Goal: Complete application form

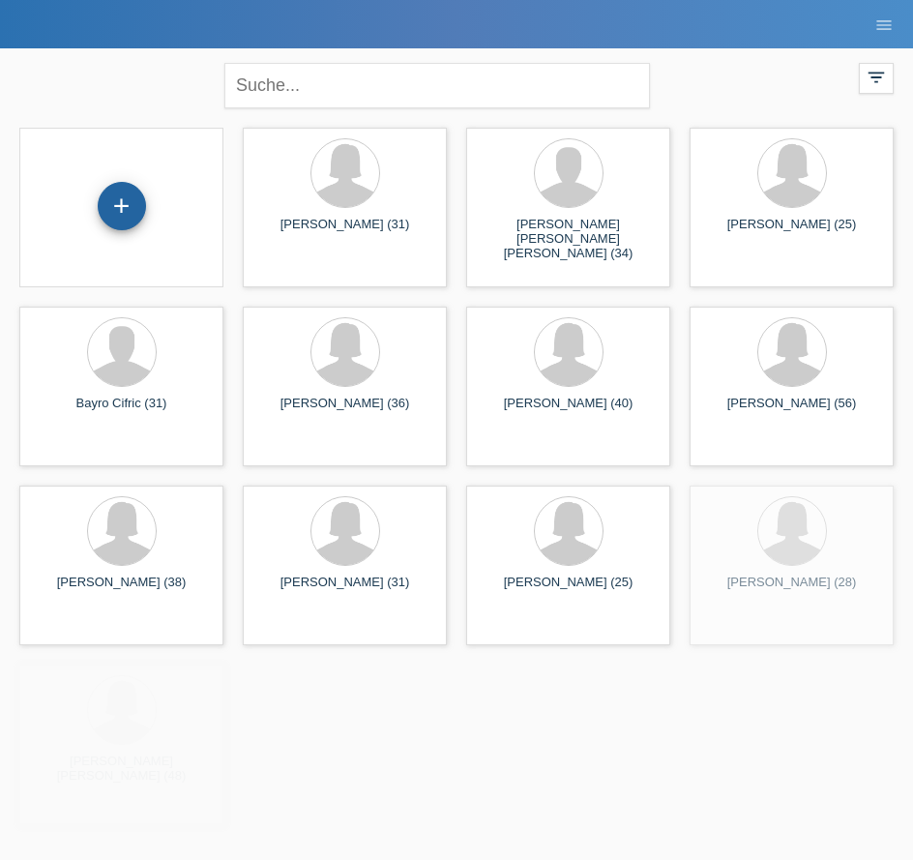
click at [128, 210] on div "+" at bounding box center [122, 206] width 48 height 48
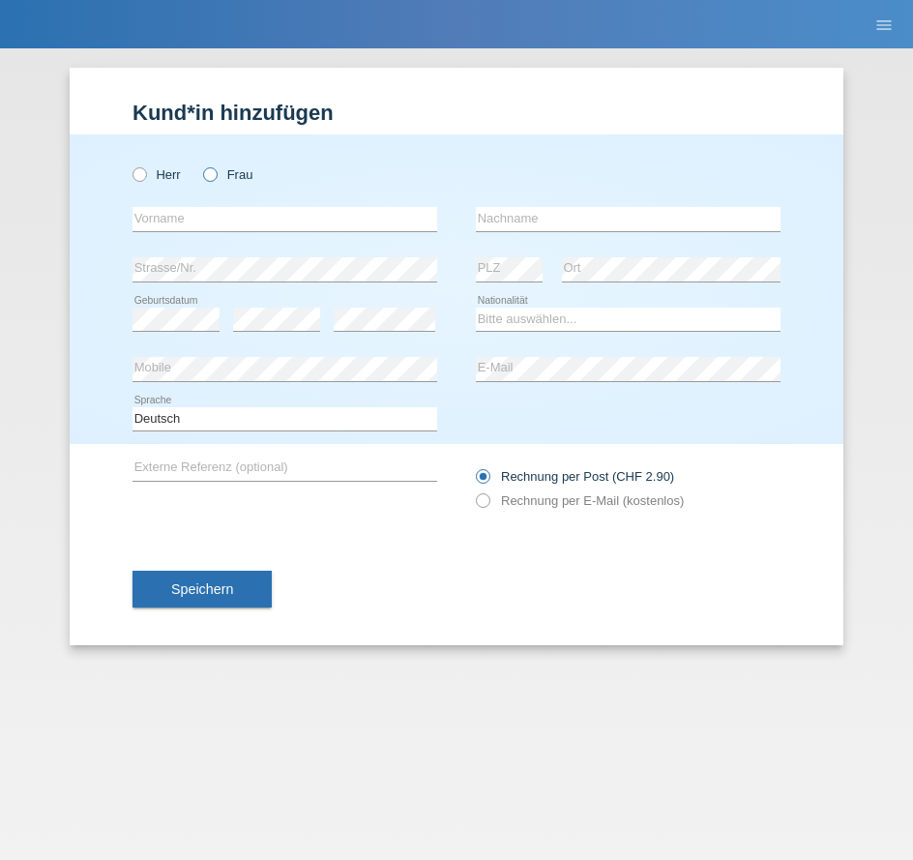
click at [233, 178] on label "Frau" at bounding box center [227, 174] width 49 height 15
click at [216, 178] on input "Frau" at bounding box center [209, 173] width 13 height 13
radio input "true"
click at [236, 225] on input "text" at bounding box center [285, 219] width 305 height 24
click at [677, 147] on div at bounding box center [628, 141] width 305 height 15
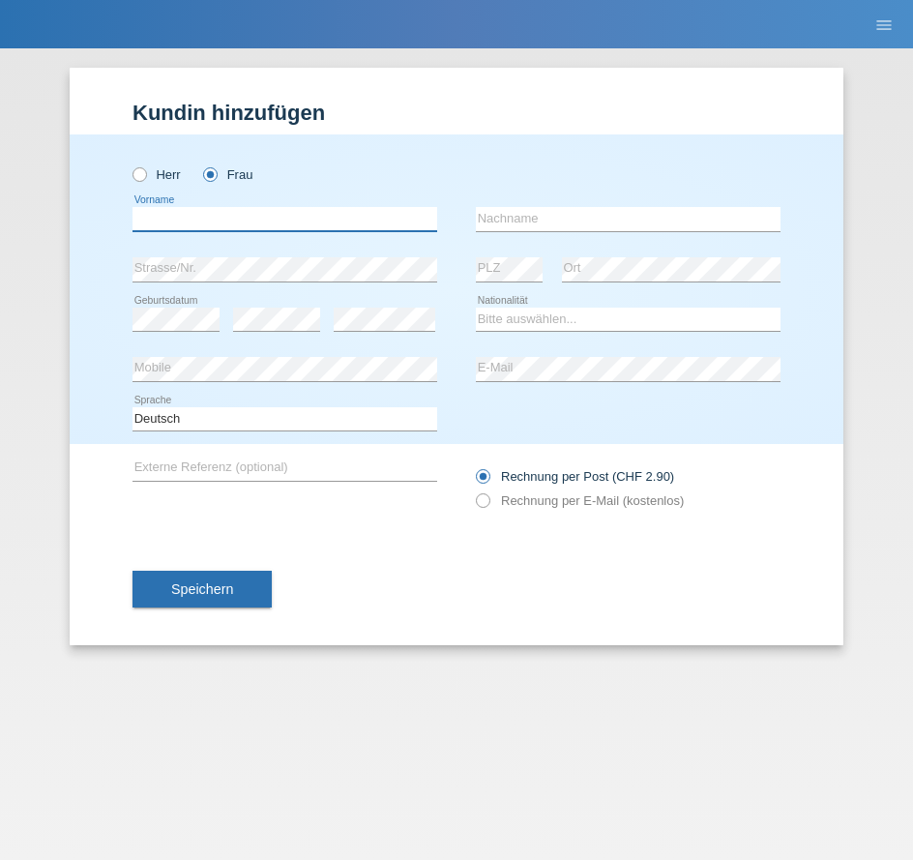
click at [205, 218] on input "text" at bounding box center [285, 219] width 305 height 24
click at [224, 225] on input "text" at bounding box center [285, 219] width 305 height 24
paste input "[PERSON_NAME]"
drag, startPoint x: 296, startPoint y: 218, endPoint x: 191, endPoint y: 223, distance: 105.6
click at [191, 223] on input "[PERSON_NAME]" at bounding box center [285, 219] width 305 height 24
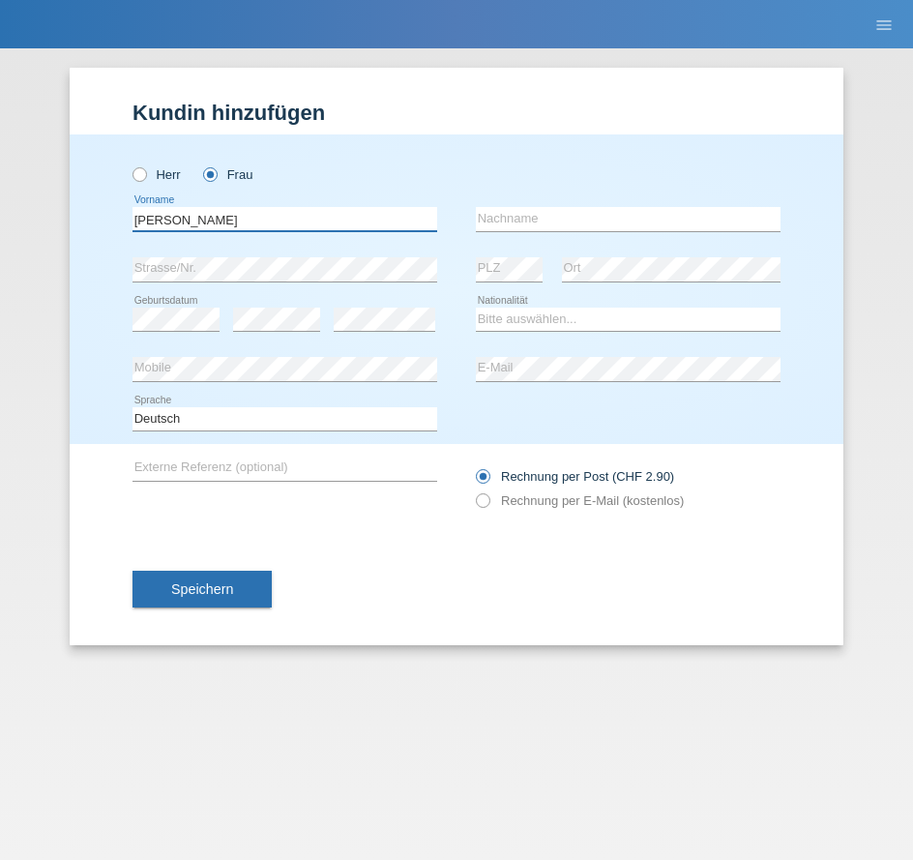
type input "Michaela"
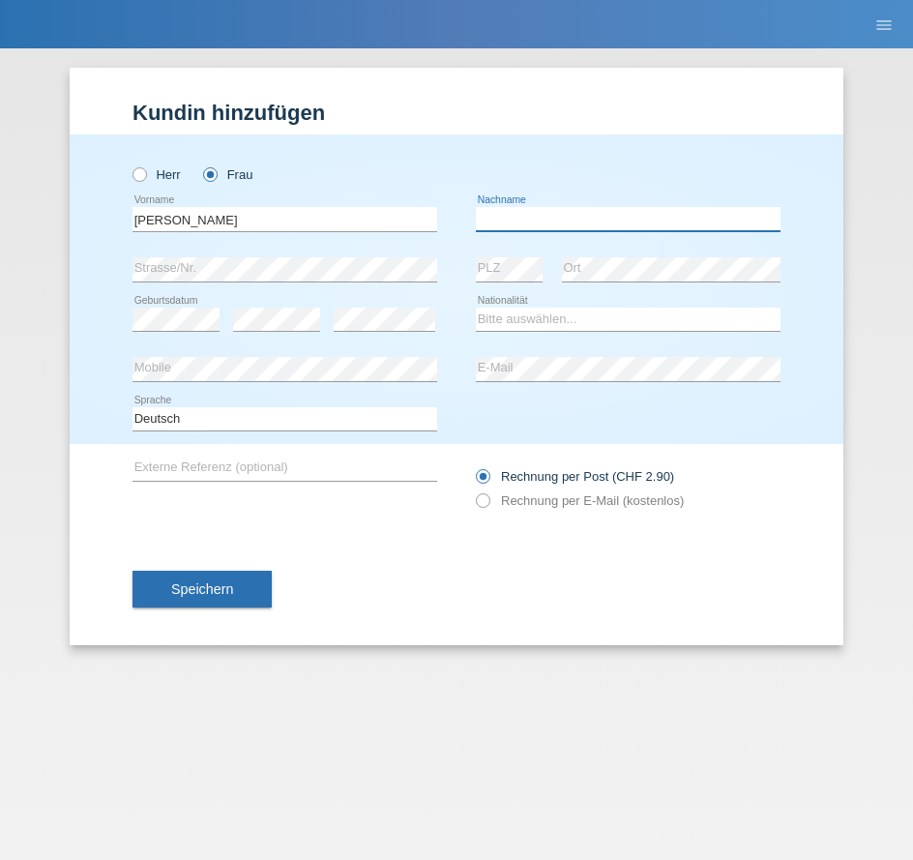
click at [661, 222] on input "text" at bounding box center [628, 219] width 305 height 24
paste input "Schellhammer"
type input "Schellhammer"
click at [779, 460] on div "Rechnung per Post (CHF 2.90) Rechnung per E-Mail (kostenlos)" at bounding box center [628, 488] width 305 height 89
drag, startPoint x: 820, startPoint y: 206, endPoint x: 787, endPoint y: 242, distance: 49.3
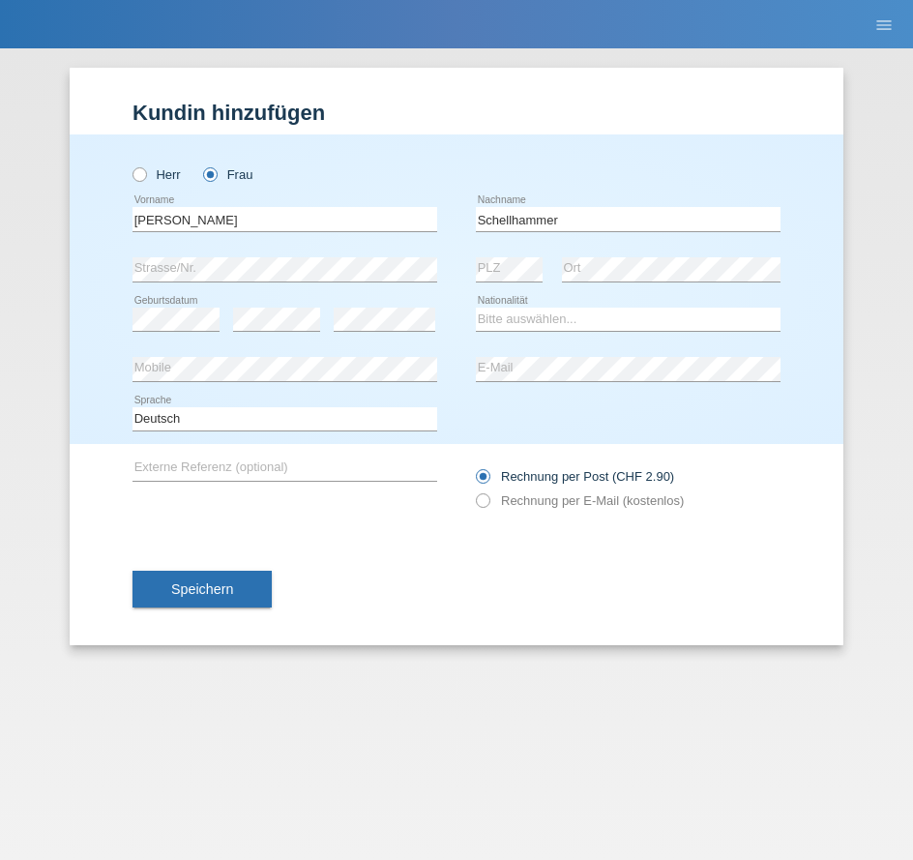
click at [820, 206] on div "Herr Frau Michaela error Vorname" at bounding box center [457, 289] width 774 height 310
click at [549, 320] on select "Bitte auswählen... Schweiz Deutschland Liechtenstein Österreich ------------ Af…" at bounding box center [628, 319] width 305 height 23
click at [680, 322] on select "Bitte auswählen... Schweiz Deutschland Liechtenstein Österreich ------------ Af…" at bounding box center [628, 319] width 305 height 23
select select "DE"
click at [476, 308] on select "Bitte auswählen... Schweiz Deutschland Liechtenstein Österreich ------------ Af…" at bounding box center [628, 319] width 305 height 23
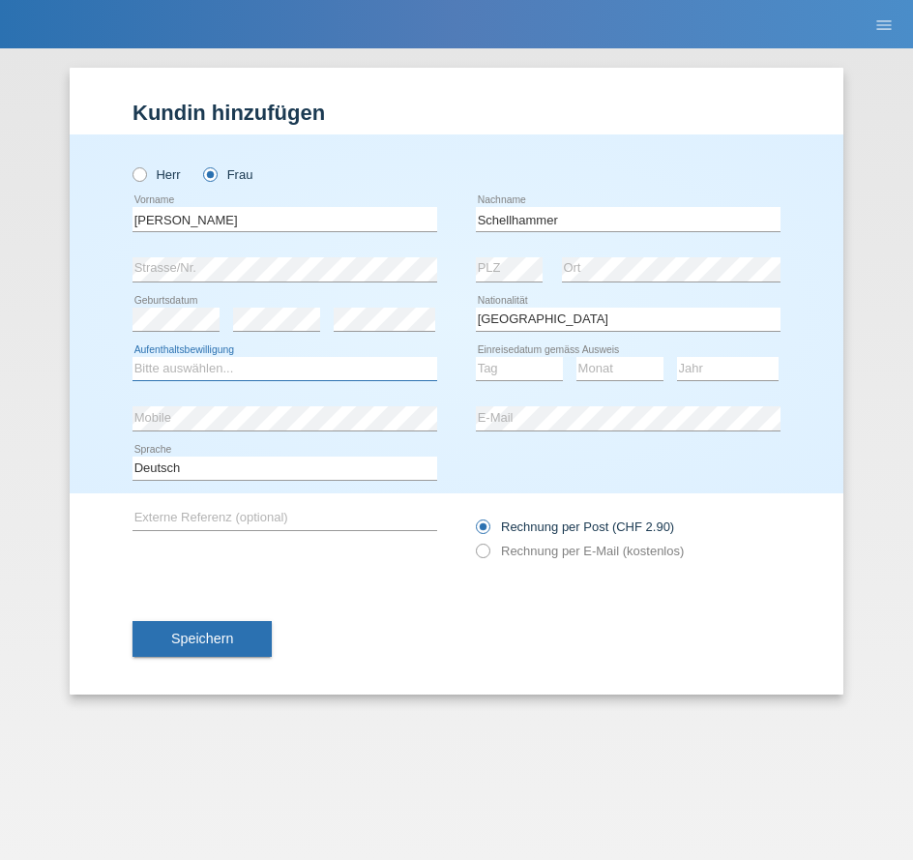
click at [238, 378] on select "Bitte auswählen... C B B - Flüchtlingsstatus Andere" at bounding box center [285, 368] width 305 height 23
select select "C"
click at [133, 357] on select "Bitte auswählen... C B B - Flüchtlingsstatus Andere" at bounding box center [285, 368] width 305 height 23
click at [507, 366] on select "Tag 01 02 03 04 05 06 07 08 09 10 11" at bounding box center [519, 368] width 87 height 23
select select "24"
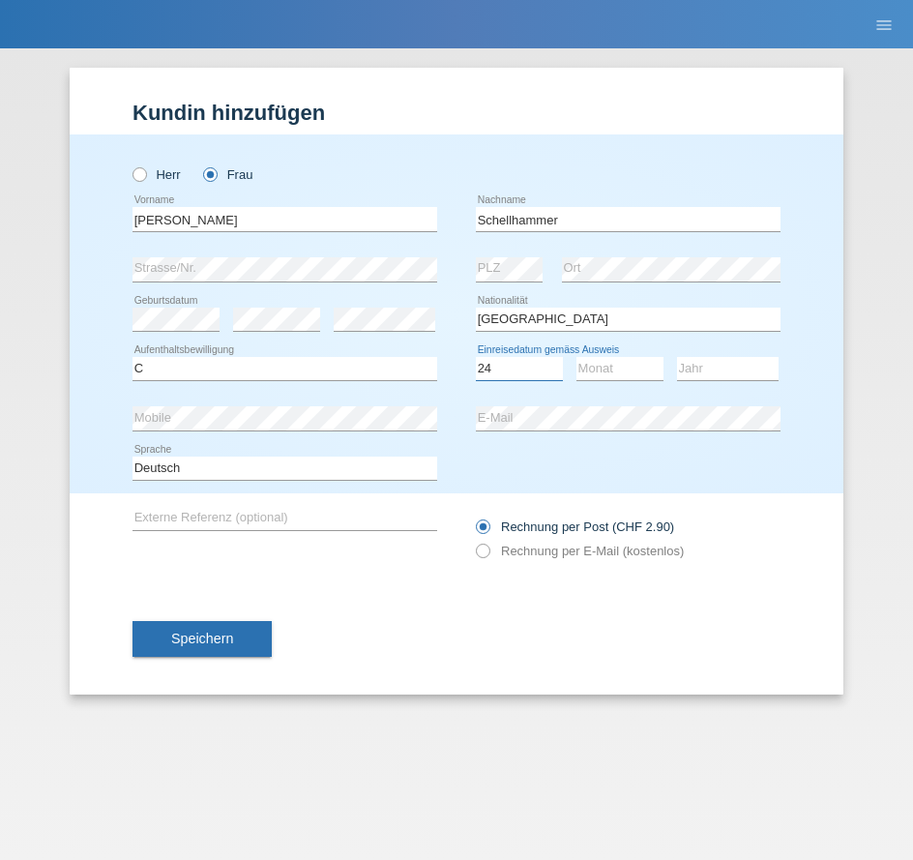
click at [476, 357] on select "Tag 01 02 03 04 05 06 07 08 09 10 11" at bounding box center [519, 368] width 87 height 23
click at [612, 371] on select "Monat 01 02 03 04 05 06 07 08 09 10 11" at bounding box center [620, 368] width 87 height 23
select select "03"
click at [577, 357] on select "Monat 01 02 03 04 05 06 07 08 09 10 11" at bounding box center [620, 368] width 87 height 23
click at [703, 379] on select "Jahr 2025 2024 2023 2022 2021 2020 2019 2018 2017 2016 2015 2014 2013 2012 2011…" at bounding box center [728, 368] width 102 height 23
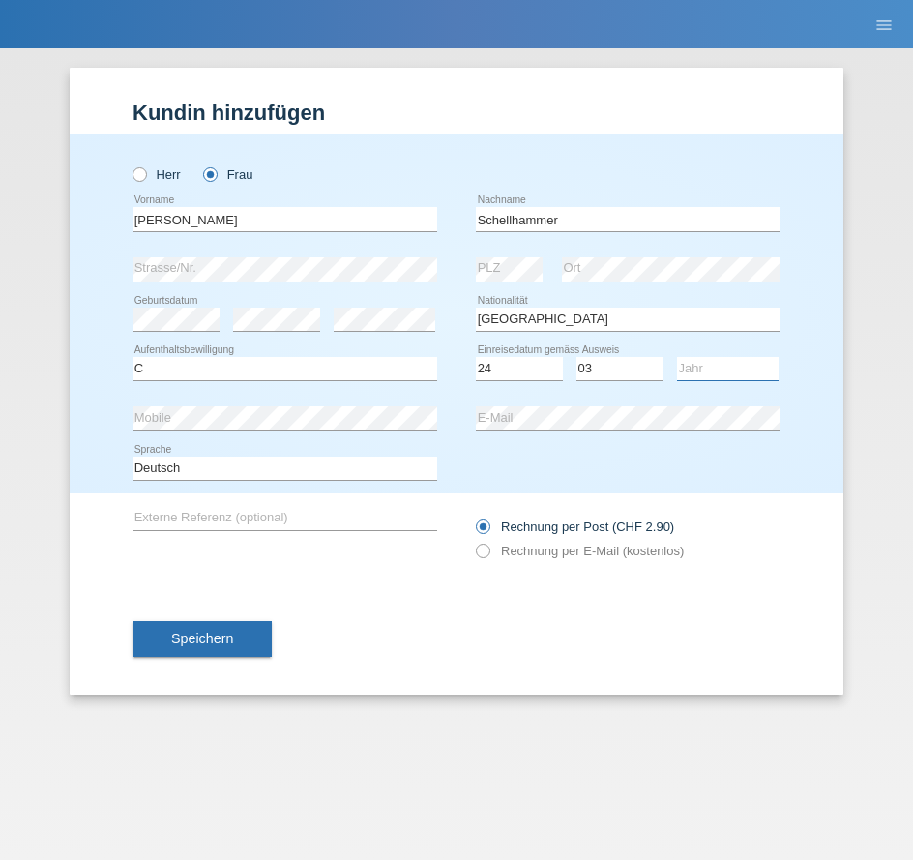
select select "2008"
click at [677, 357] on select "Jahr 2025 2024 2023 2022 2021 2020 2019 2018 2017 2016 2015 2014 2013 2012 2011…" at bounding box center [728, 368] width 102 height 23
click at [466, 496] on div "error Externe Referenz (optional) Rechnung per Post (CHF 2.90)" at bounding box center [457, 537] width 648 height 89
click at [540, 552] on label "Rechnung per E-Mail (kostenlos)" at bounding box center [580, 551] width 208 height 15
click at [489, 552] on input "Rechnung per E-Mail (kostenlos)" at bounding box center [482, 556] width 13 height 24
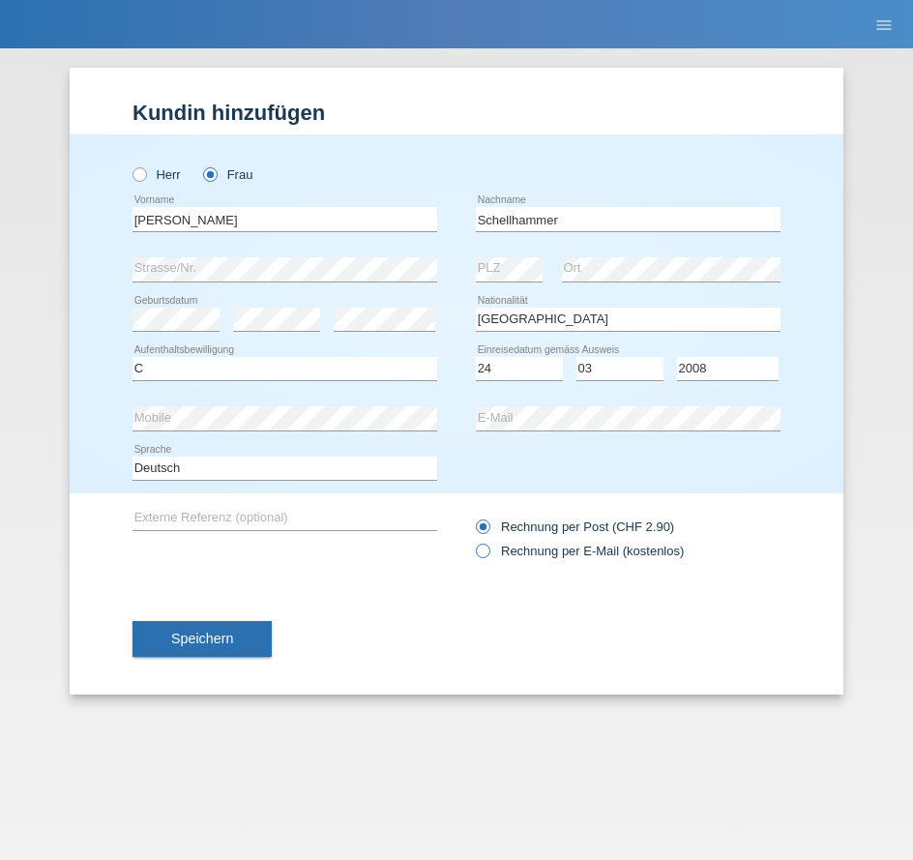
radio input "true"
click at [179, 636] on span "Speichern" at bounding box center [202, 638] width 62 height 15
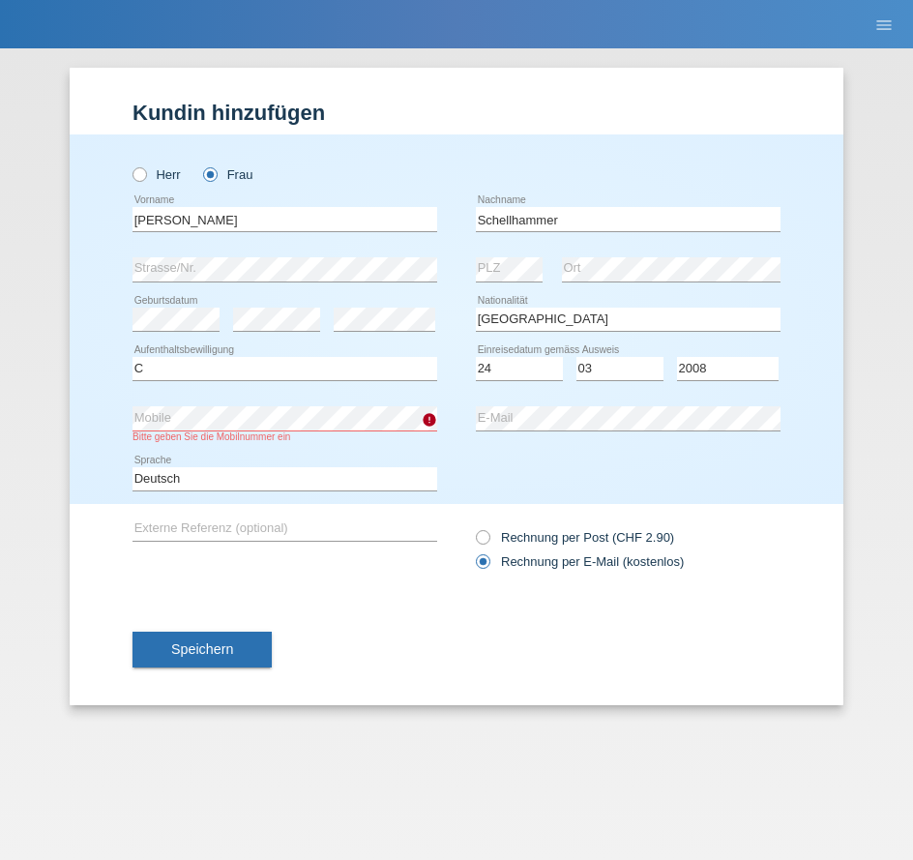
click at [328, 560] on div "error Externe Referenz (optional) Rechnung per Post (CHF 2.90)" at bounding box center [457, 548] width 648 height 89
click at [243, 645] on button "Speichern" at bounding box center [202, 650] width 139 height 37
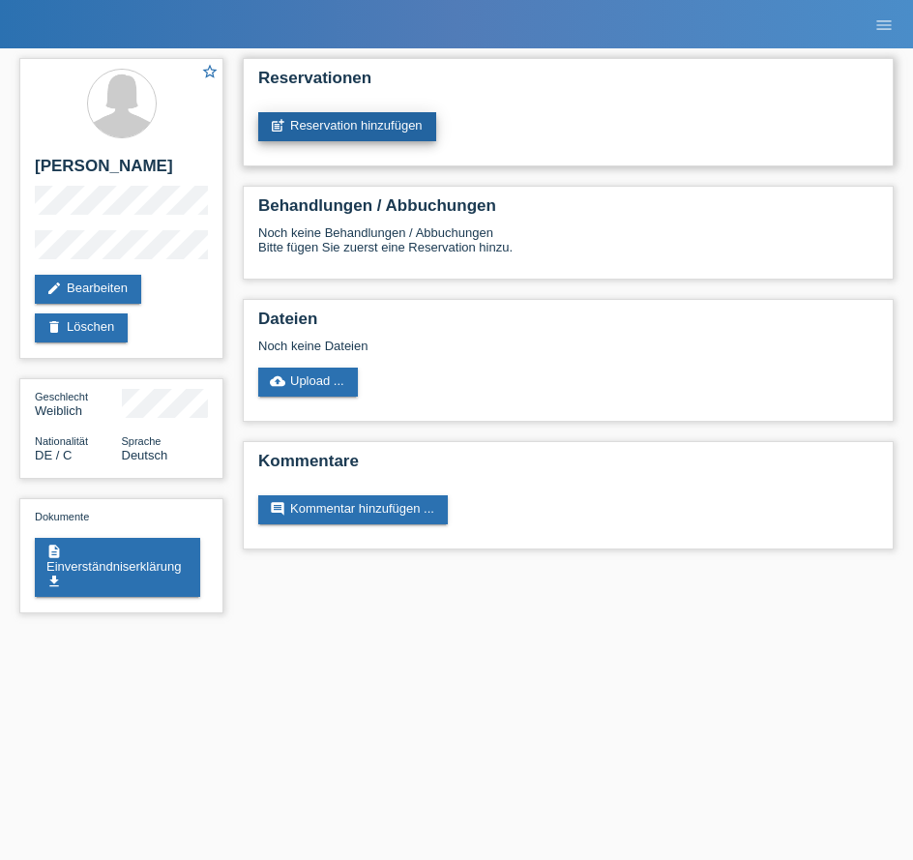
click at [388, 119] on link "post_add Reservation hinzufügen" at bounding box center [347, 126] width 178 height 29
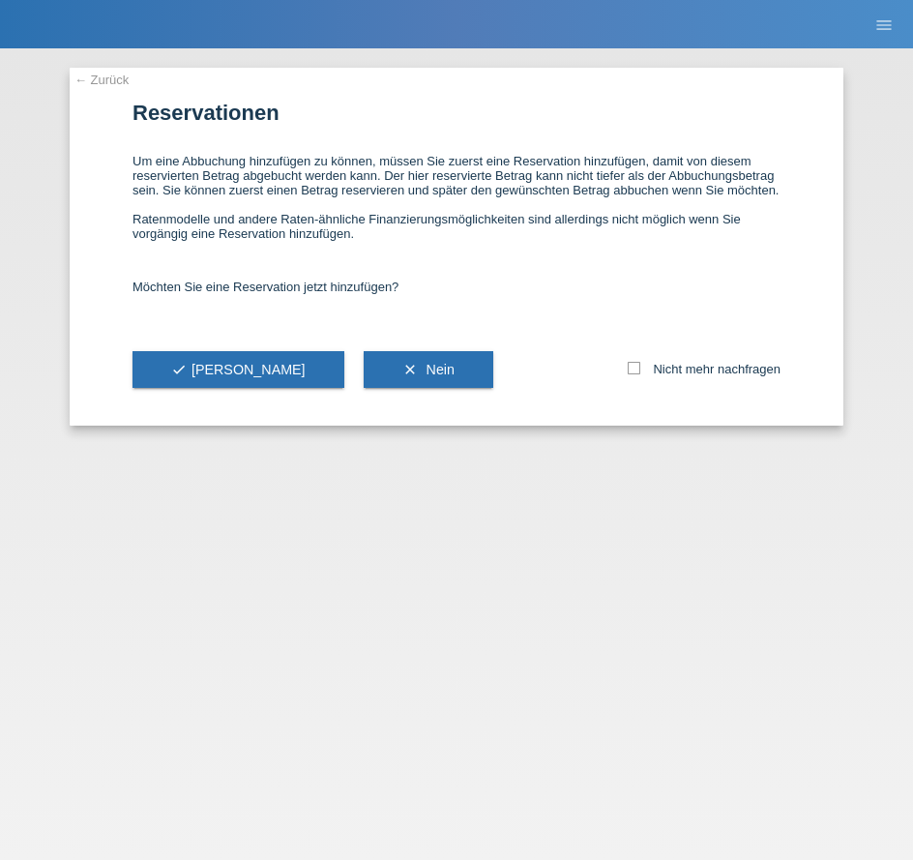
click at [215, 371] on button "check Ja" at bounding box center [239, 369] width 212 height 37
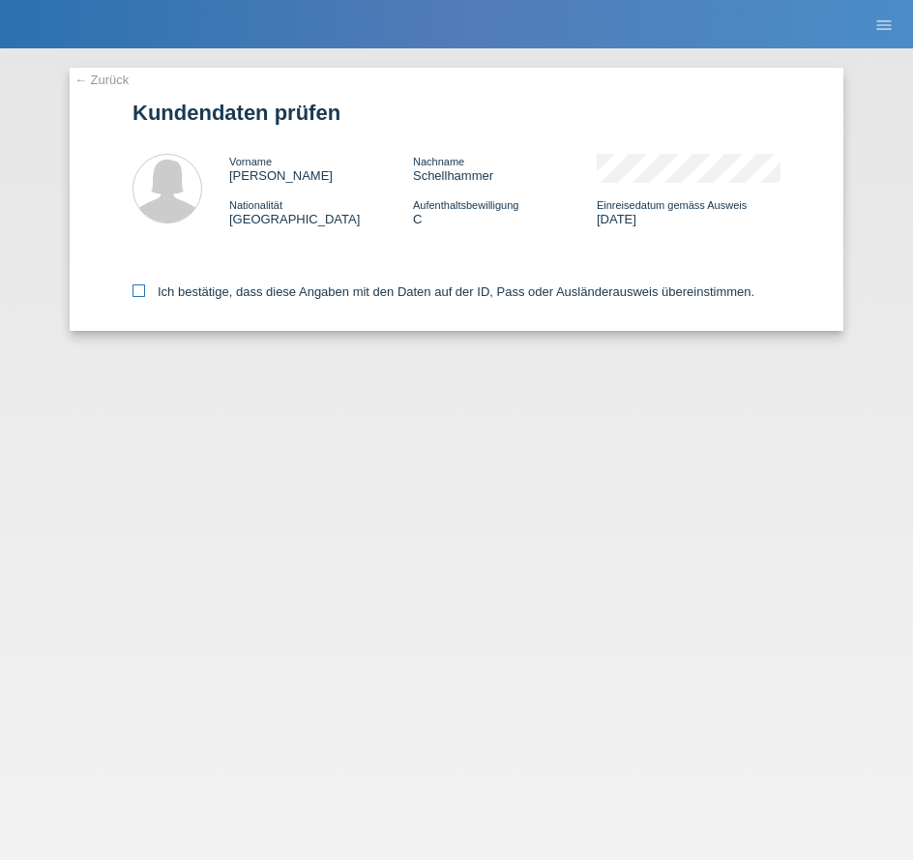
click at [247, 288] on label "Ich bestätige, dass diese Angaben mit den Daten auf der ID, Pass oder Ausländer…" at bounding box center [444, 291] width 622 height 15
click at [145, 288] on input "Ich bestätige, dass diese Angaben mit den Daten auf der ID, Pass oder Ausländer…" at bounding box center [139, 290] width 13 height 13
checkbox input "true"
